Goal: Download file/media

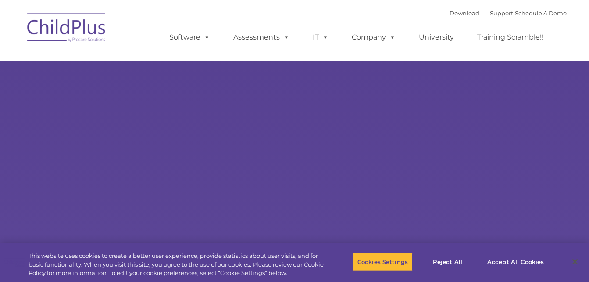
select select "MEDIUM"
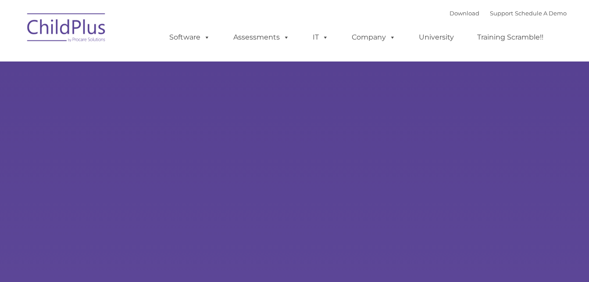
type input ""
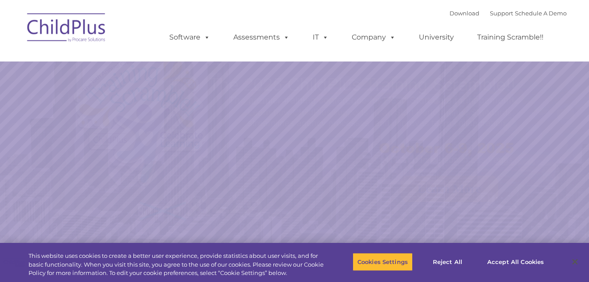
select select "MEDIUM"
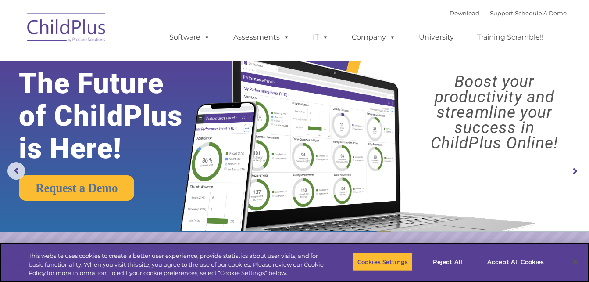
scroll to position [61, 0]
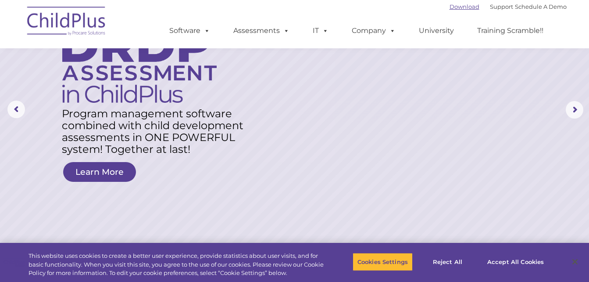
click at [455, 7] on link "Download" at bounding box center [465, 6] width 30 height 7
